Goal: Task Accomplishment & Management: Use online tool/utility

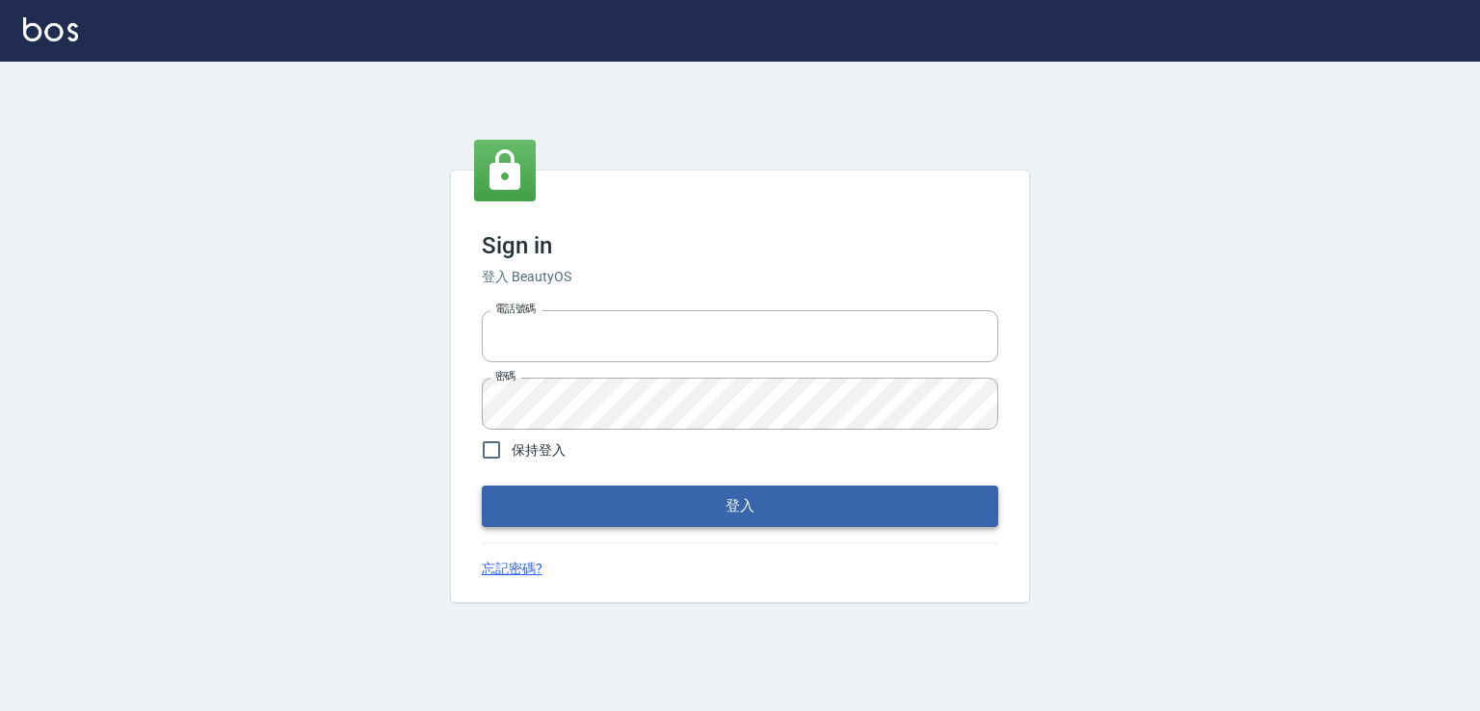
type input "0982132488"
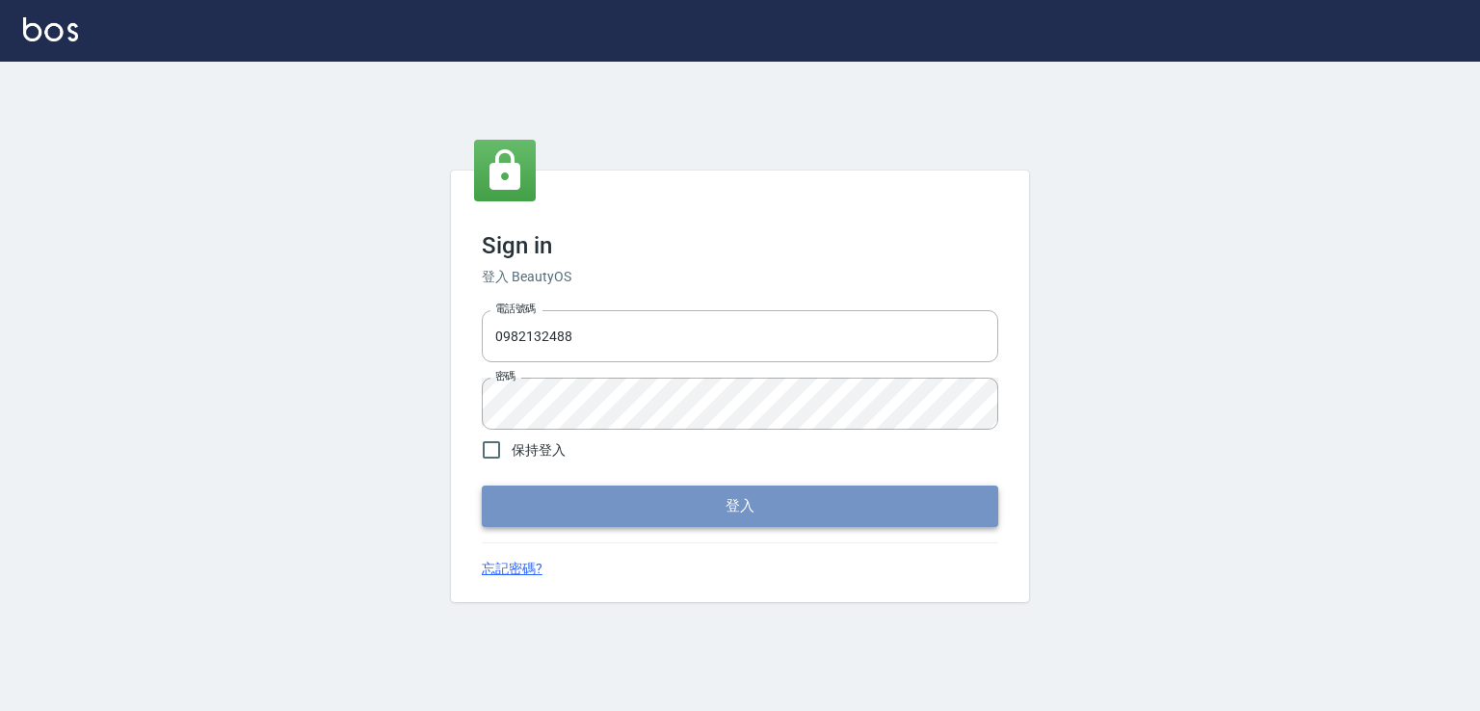
click at [874, 496] on button "登入" at bounding box center [740, 506] width 516 height 40
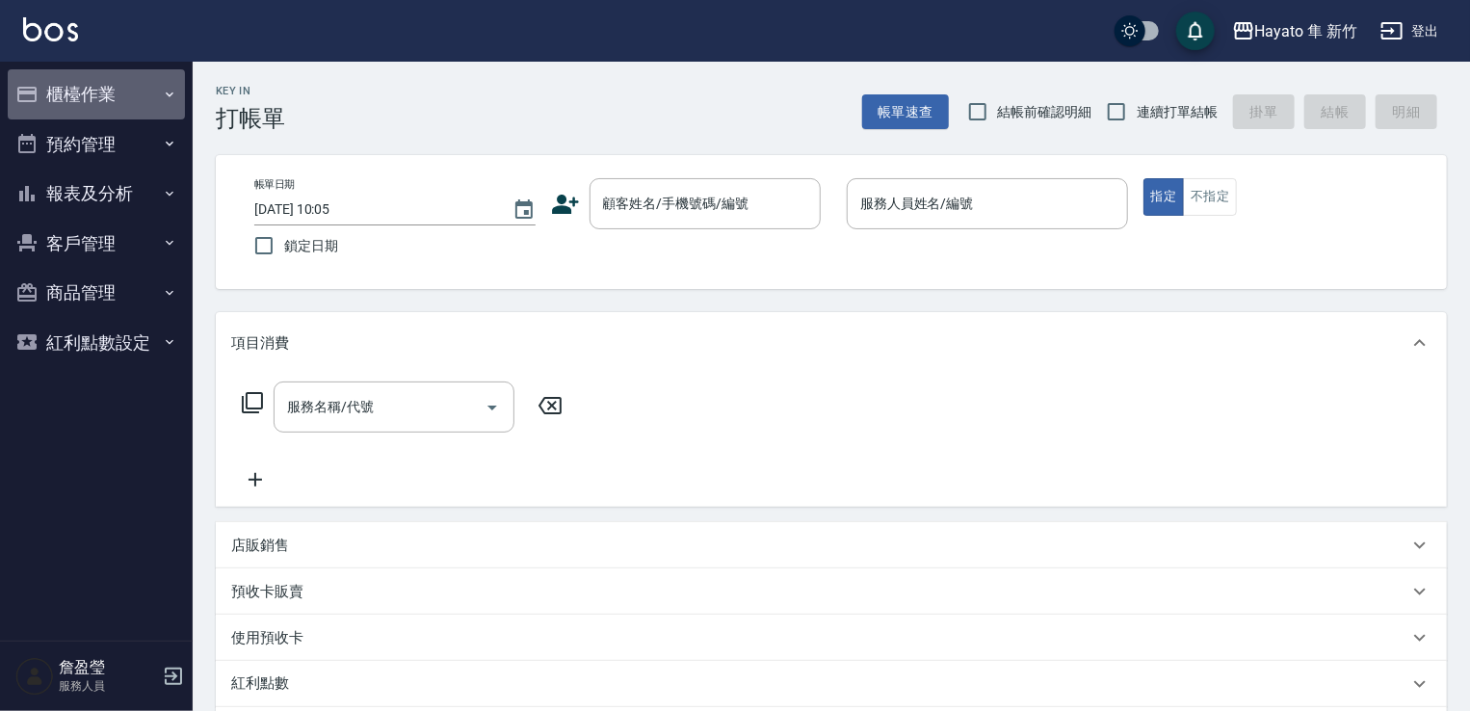
click at [112, 96] on button "櫃檯作業" at bounding box center [96, 94] width 177 height 50
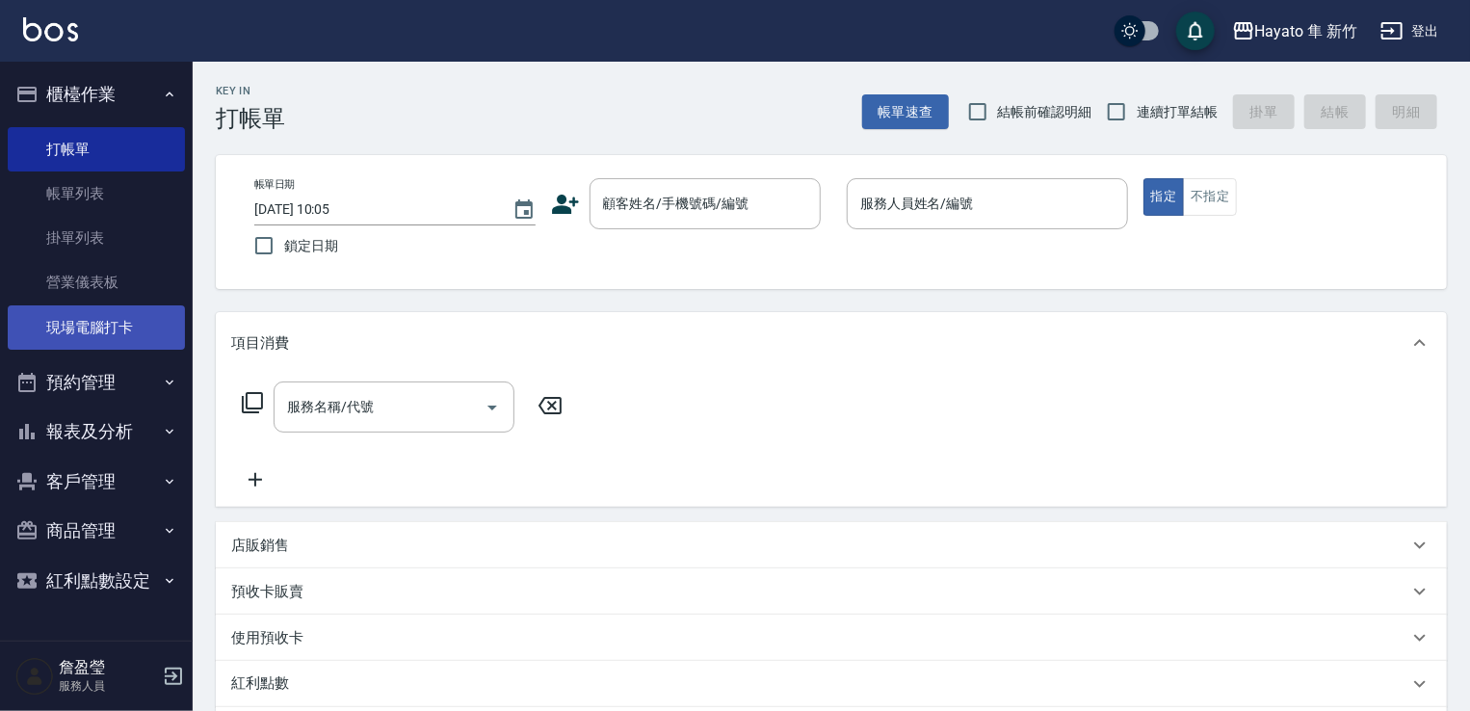
click at [144, 342] on link "現場電腦打卡" at bounding box center [96, 327] width 177 height 44
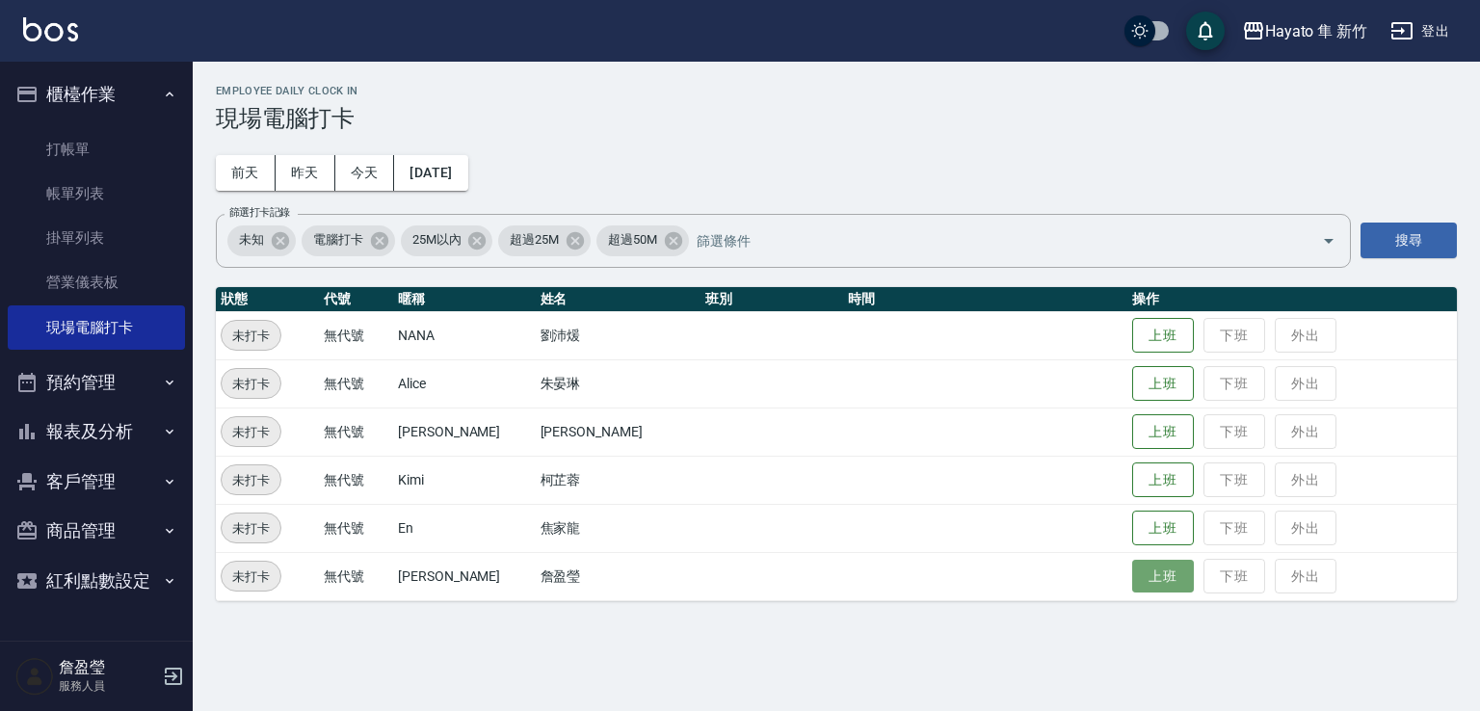
click at [1132, 580] on button "上班" at bounding box center [1163, 577] width 62 height 34
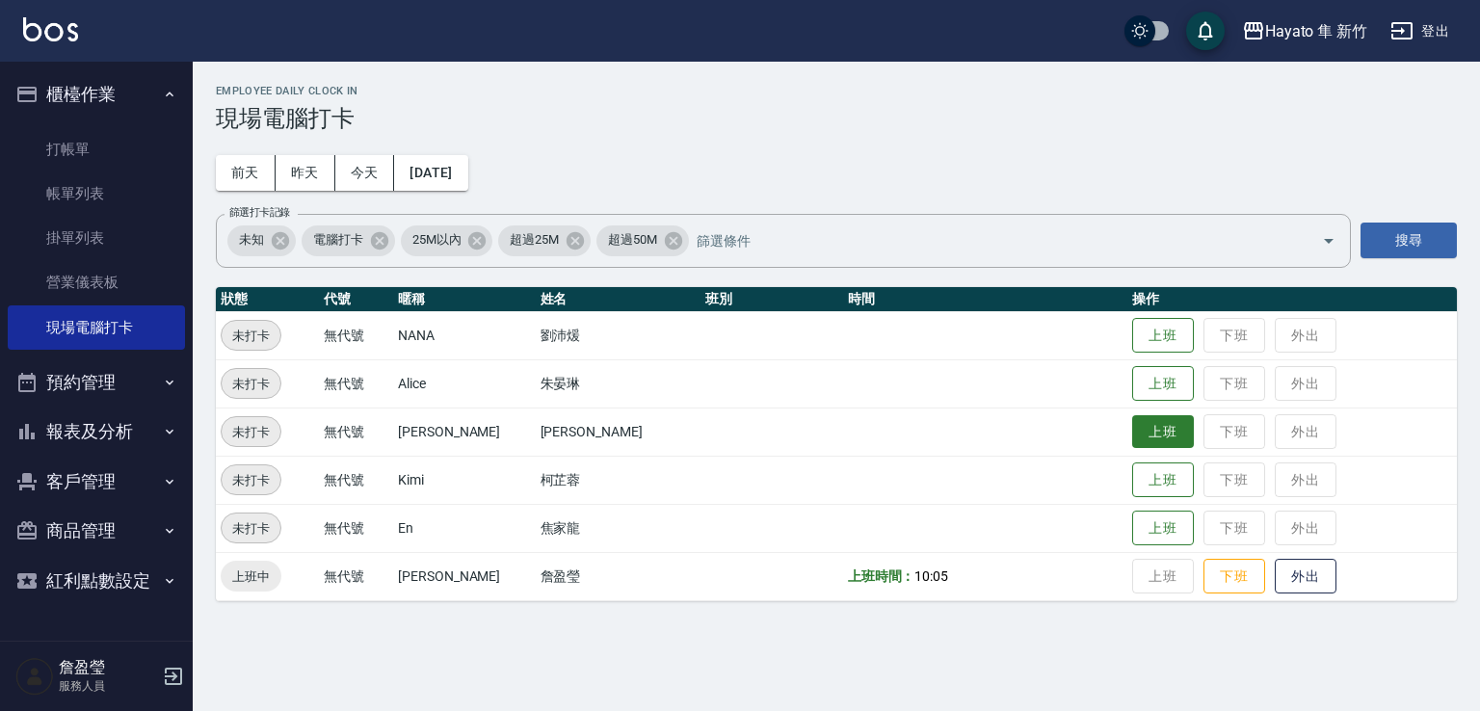
click at [1147, 421] on button "上班" at bounding box center [1163, 432] width 62 height 34
